Goal: Complete application form

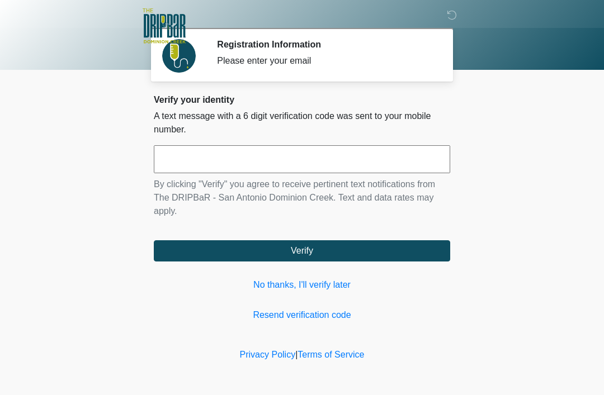
click at [421, 156] on input "text" at bounding box center [302, 159] width 296 height 28
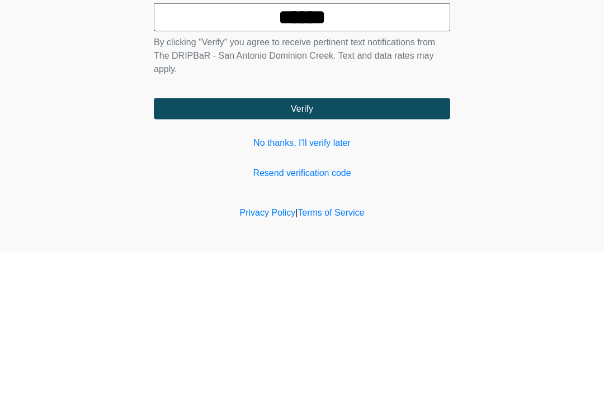
type input "******"
click at [391, 240] on button "Verify" at bounding box center [302, 250] width 296 height 21
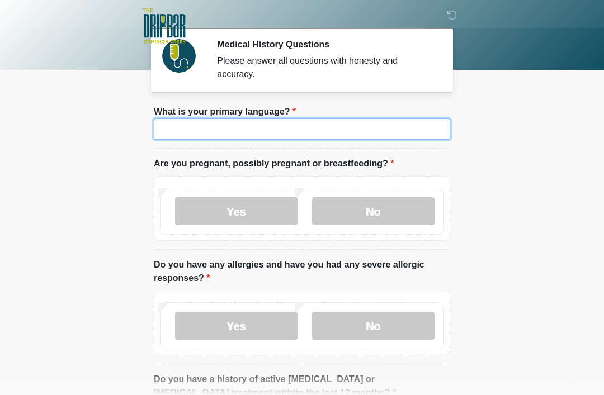
click at [169, 135] on input "What is your primary language?" at bounding box center [302, 129] width 296 height 21
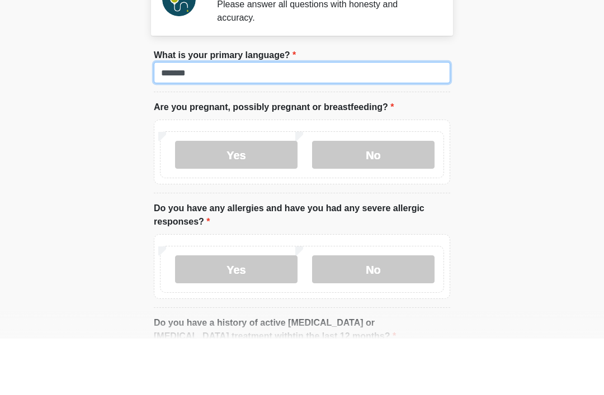
type input "*******"
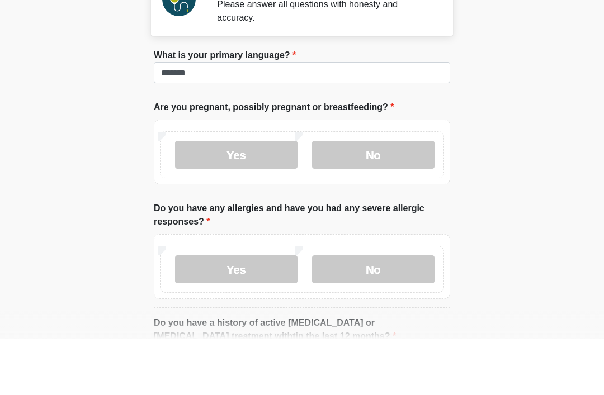
click at [384, 197] on label "No" at bounding box center [373, 211] width 122 height 28
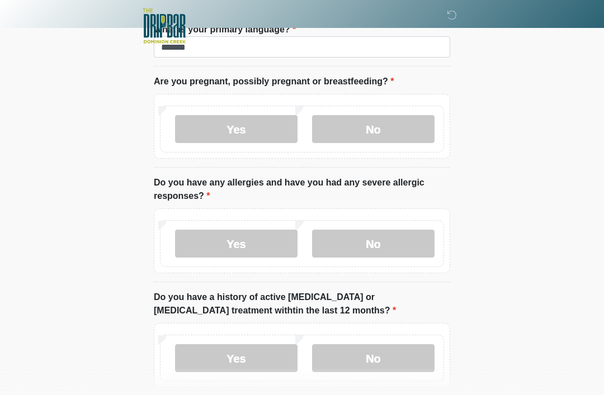
scroll to position [88, 0]
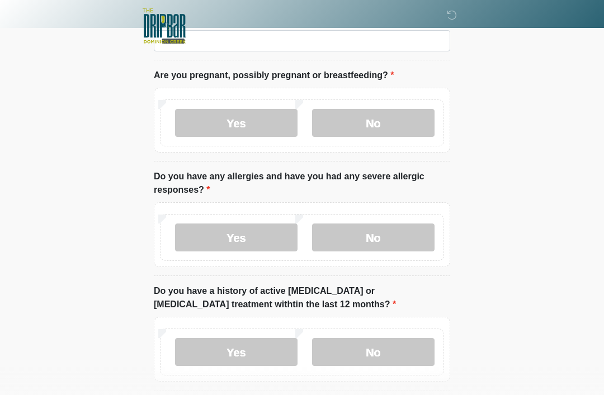
click at [417, 237] on label "No" at bounding box center [373, 238] width 122 height 28
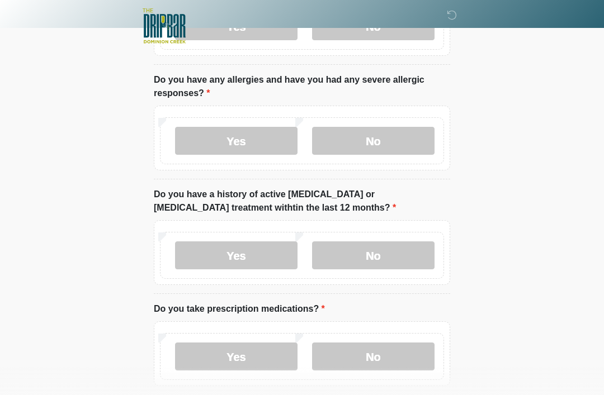
scroll to position [186, 0]
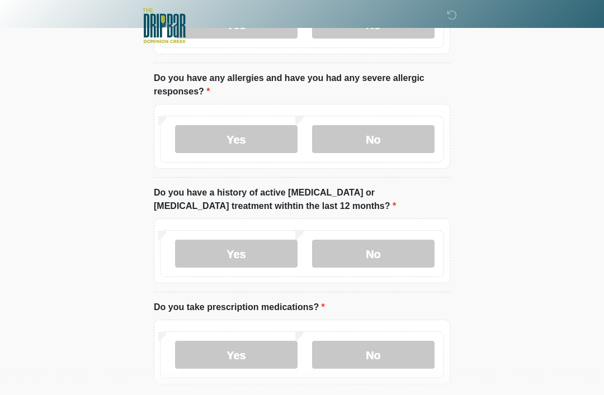
click at [406, 253] on label "No" at bounding box center [373, 254] width 122 height 28
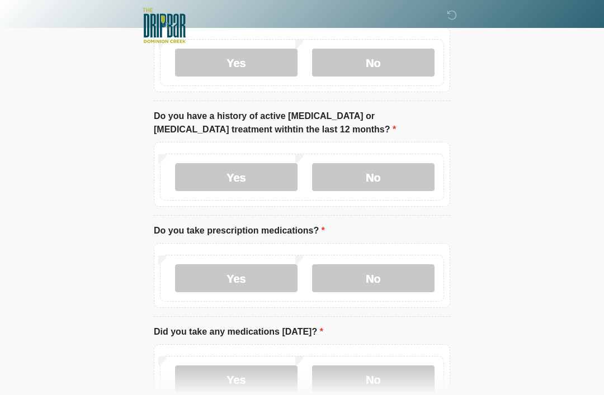
scroll to position [265, 0]
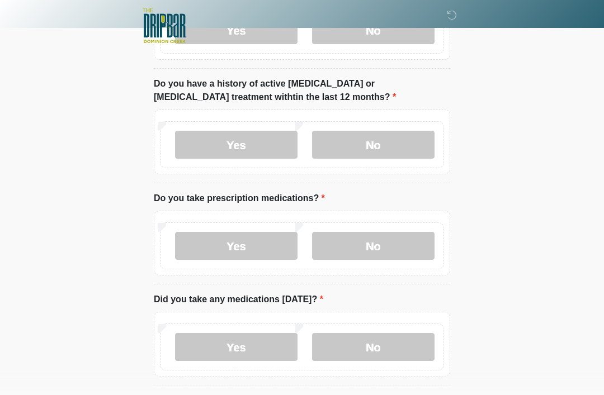
click at [190, 253] on label "Yes" at bounding box center [236, 247] width 122 height 28
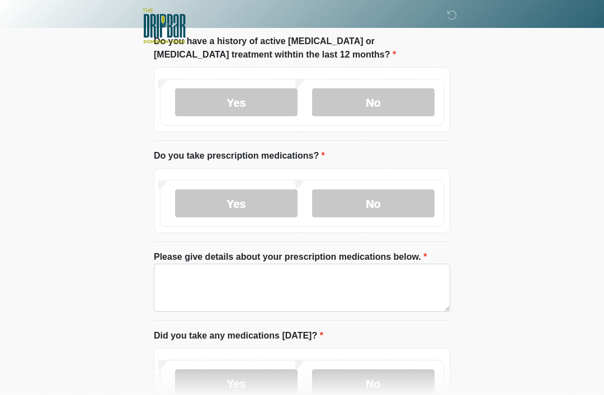
scroll to position [338, 0]
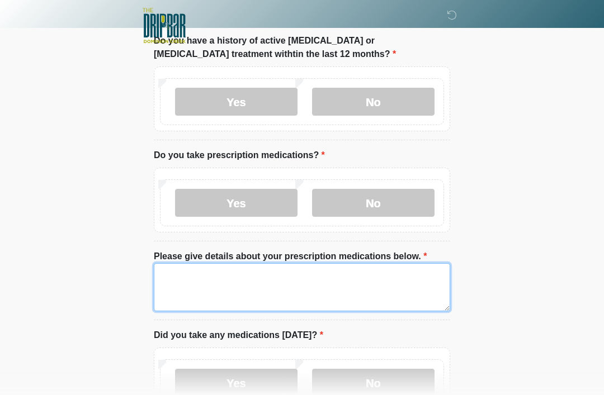
click at [389, 285] on textarea "Please give details about your prescription medications below." at bounding box center [302, 288] width 296 height 48
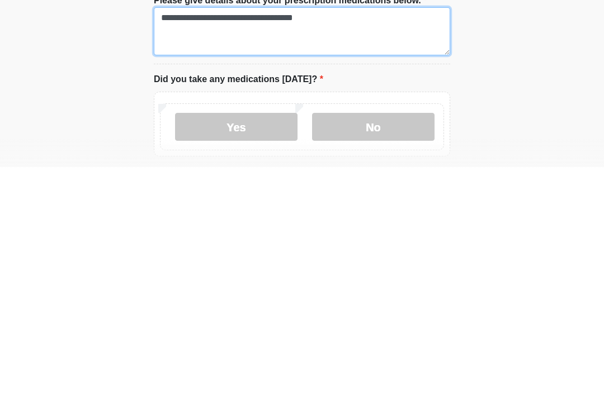
scroll to position [370, 0]
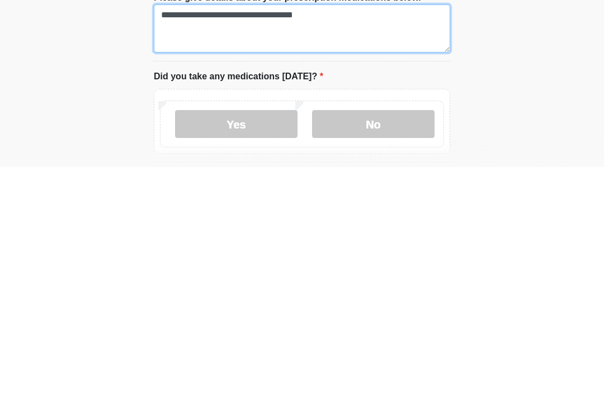
type textarea "**********"
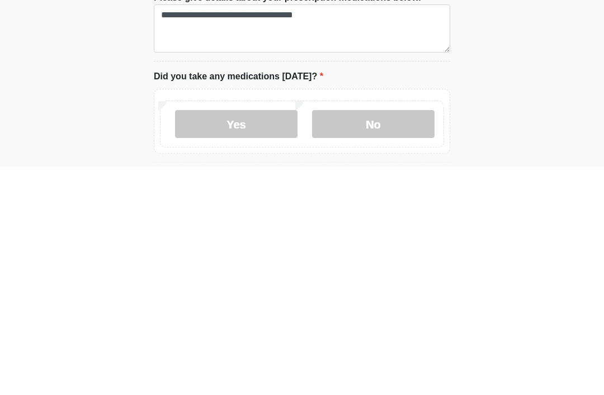
click at [207, 338] on label "Yes" at bounding box center [236, 352] width 122 height 28
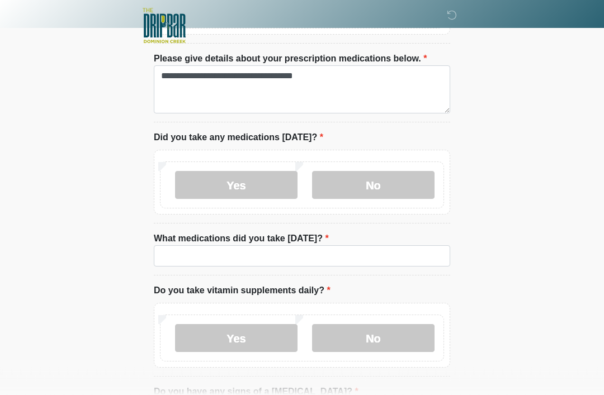
scroll to position [537, 0]
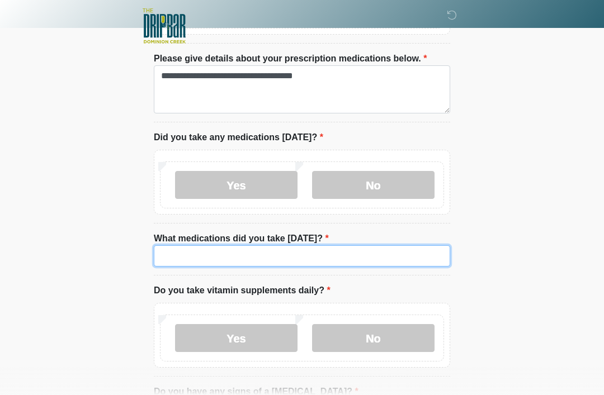
click at [345, 255] on input "What medications did you take today?" at bounding box center [302, 256] width 296 height 21
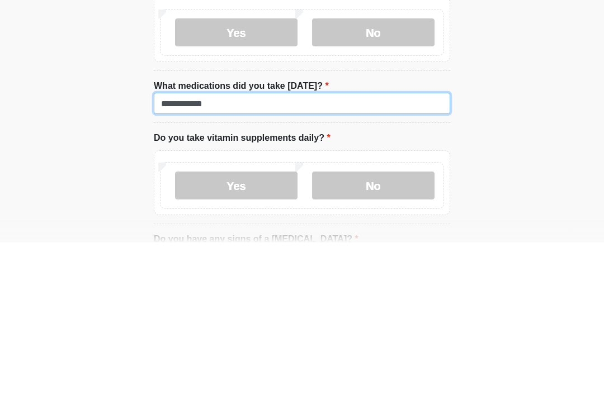
click at [177, 246] on input "**********" at bounding box center [302, 256] width 296 height 21
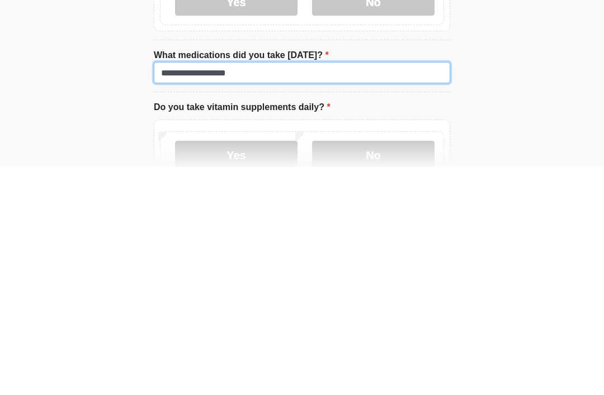
scroll to position [494, 0]
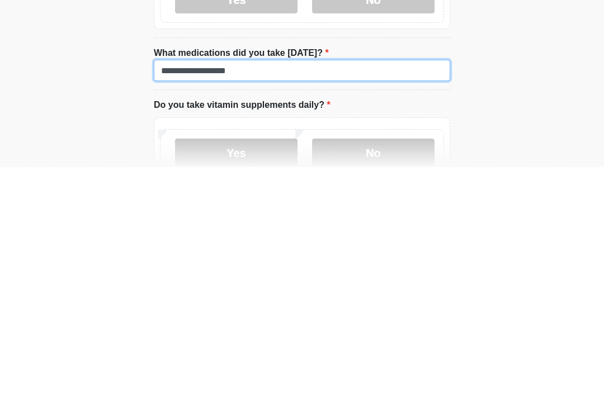
type input "**********"
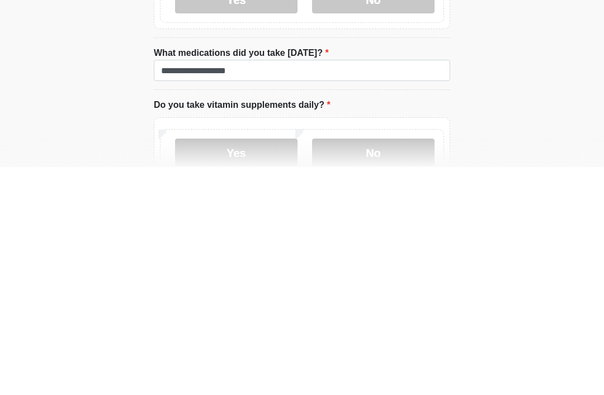
click at [345, 367] on label "No" at bounding box center [373, 381] width 122 height 28
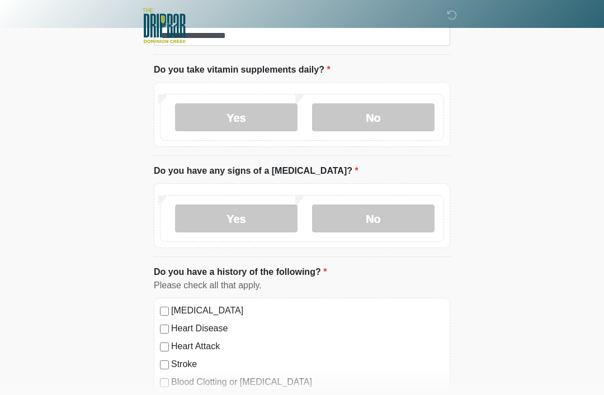
scroll to position [758, 0]
click at [407, 219] on label "No" at bounding box center [373, 219] width 122 height 28
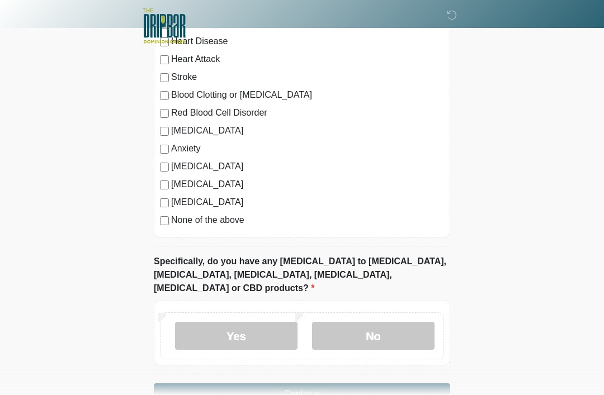
scroll to position [1063, 0]
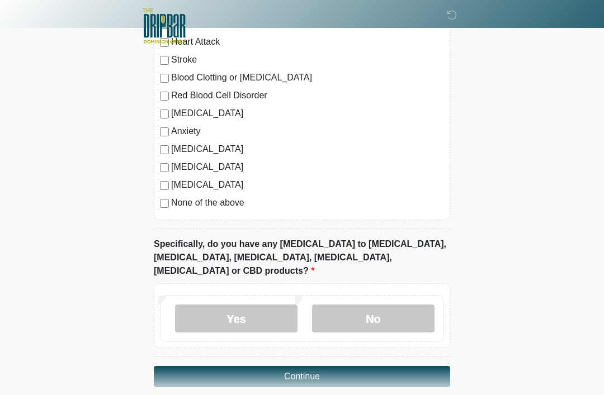
click at [376, 305] on label "No" at bounding box center [373, 319] width 122 height 28
click at [357, 366] on button "Continue" at bounding box center [302, 376] width 296 height 21
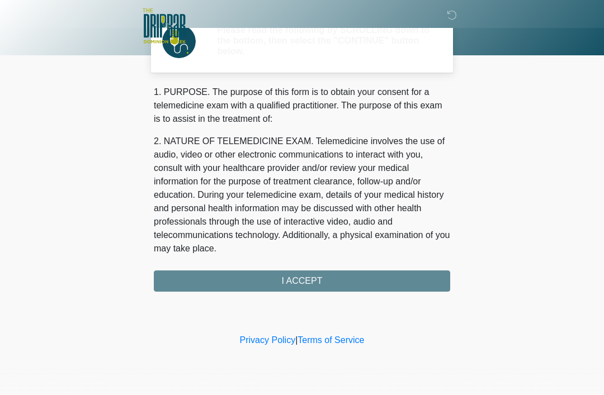
scroll to position [0, 0]
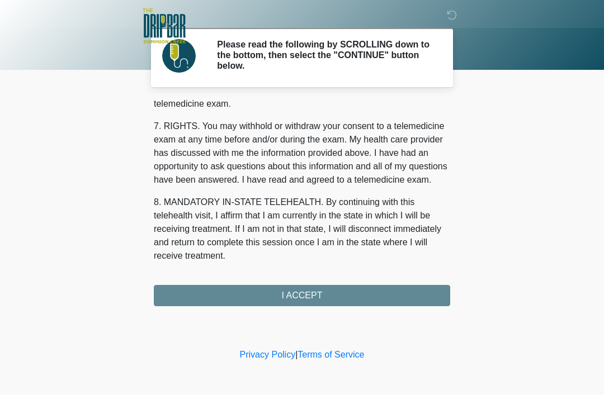
click at [326, 297] on button "I ACCEPT" at bounding box center [302, 295] width 296 height 21
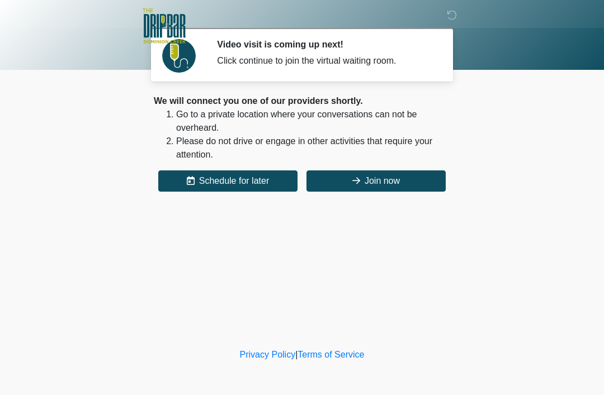
click at [384, 184] on button "Join now" at bounding box center [375, 181] width 139 height 21
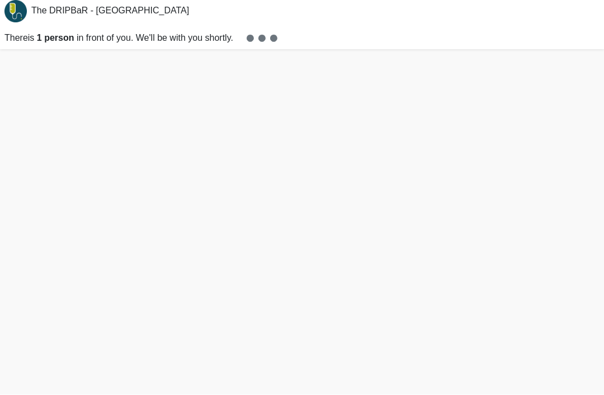
scroll to position [25, 0]
